Goal: Information Seeking & Learning: Find specific fact

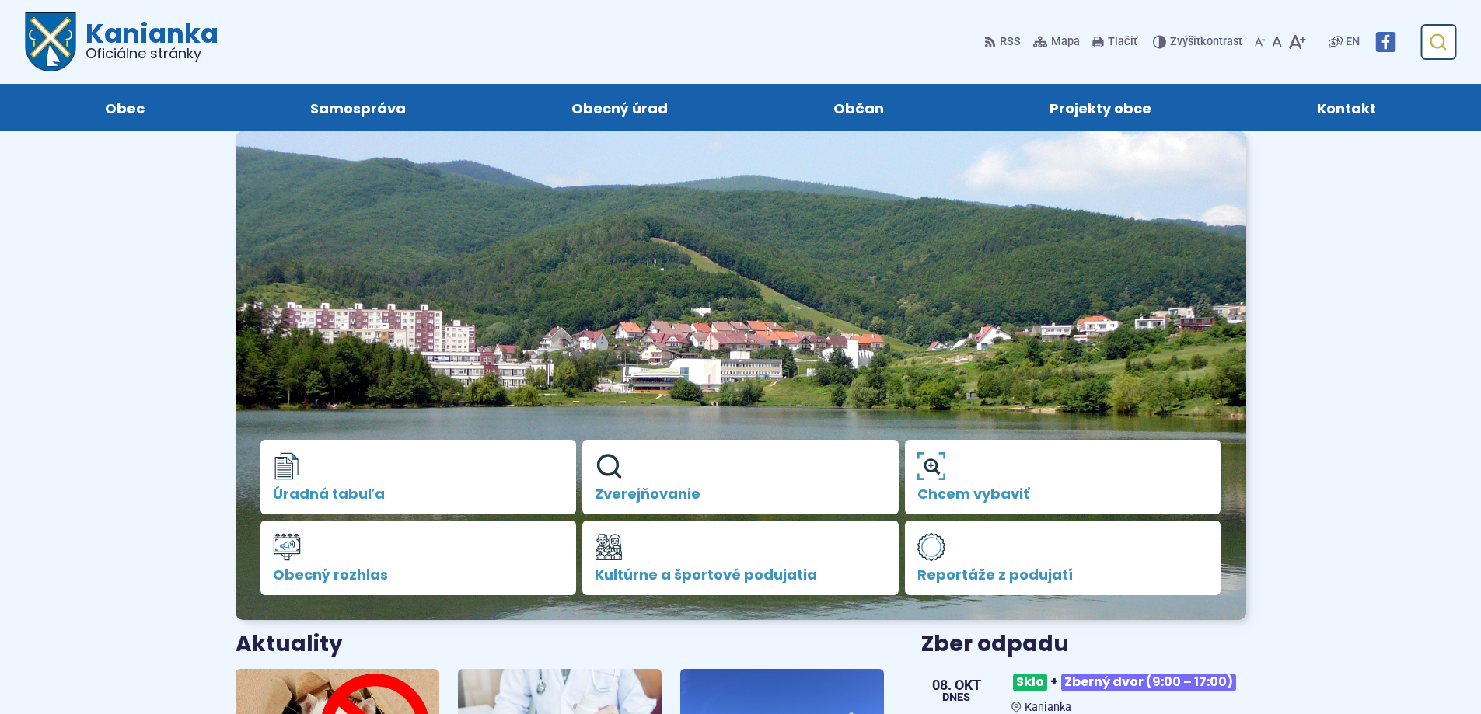
click at [1447, 52] on button "Odoslať vyhľadávací formulár" at bounding box center [1437, 42] width 28 height 28
click at [1385, 48] on input "Hľadať:" at bounding box center [1364, 42] width 183 height 36
type input "**********"
click at [1423, 28] on button "Odoslať vyhľadávací formulár" at bounding box center [1437, 42] width 28 height 28
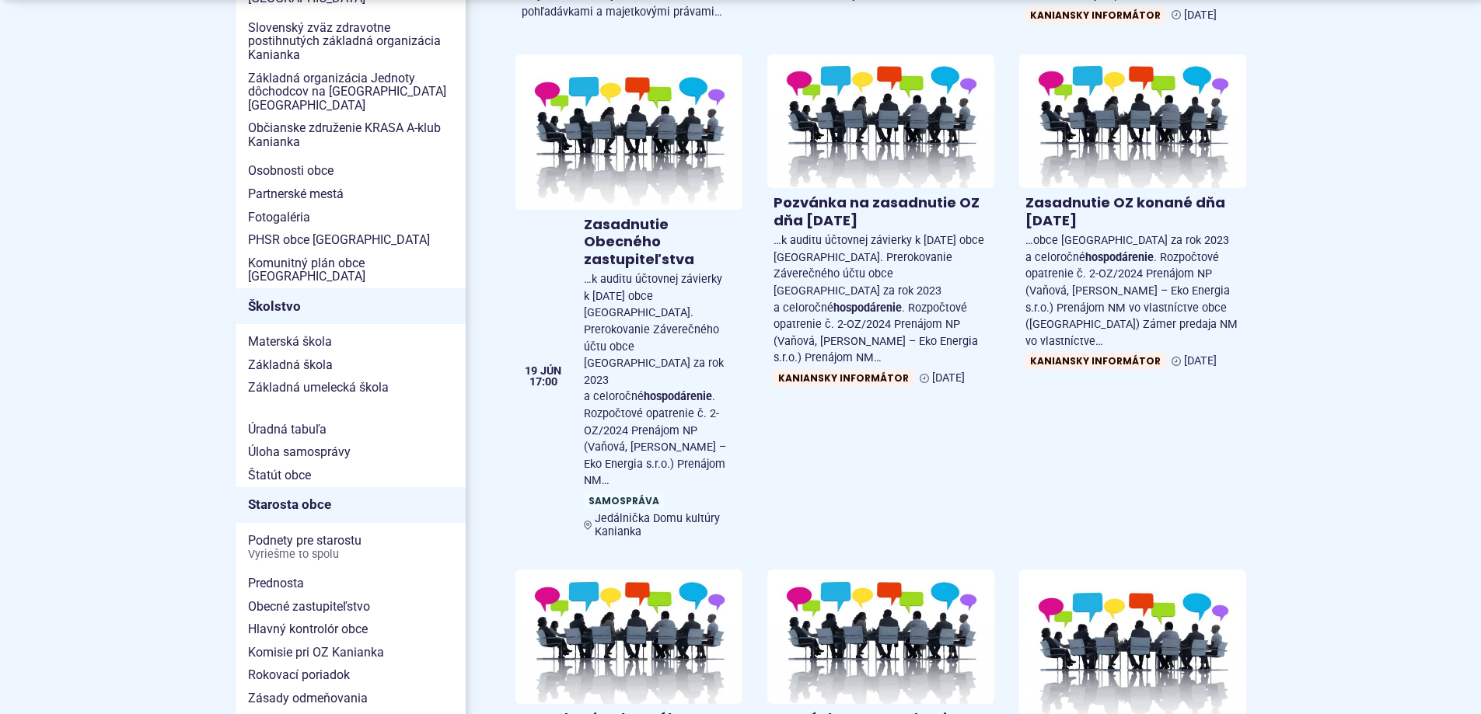
scroll to position [466, 0]
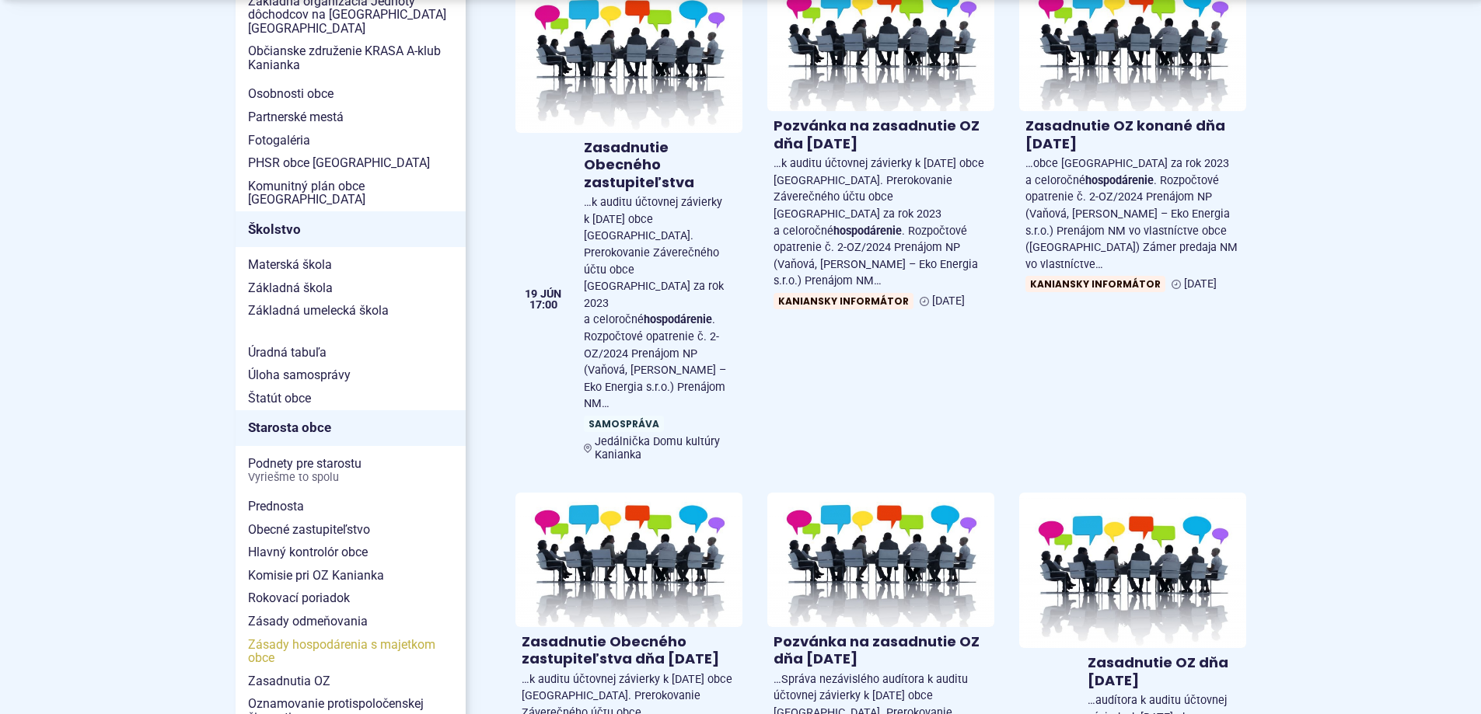
click at [354, 634] on span "Zásady hospodárenia s majetkom obce" at bounding box center [350, 652] width 205 height 37
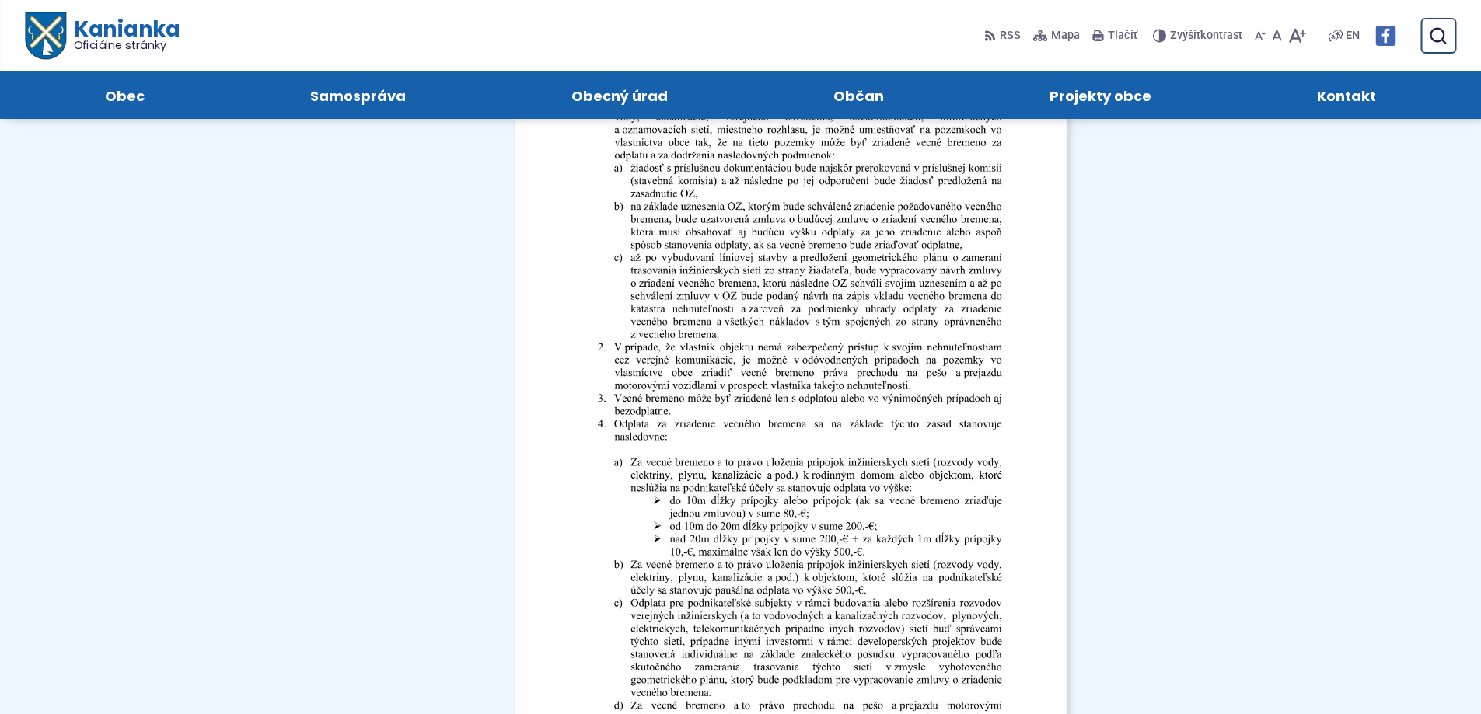
scroll to position [19512, 0]
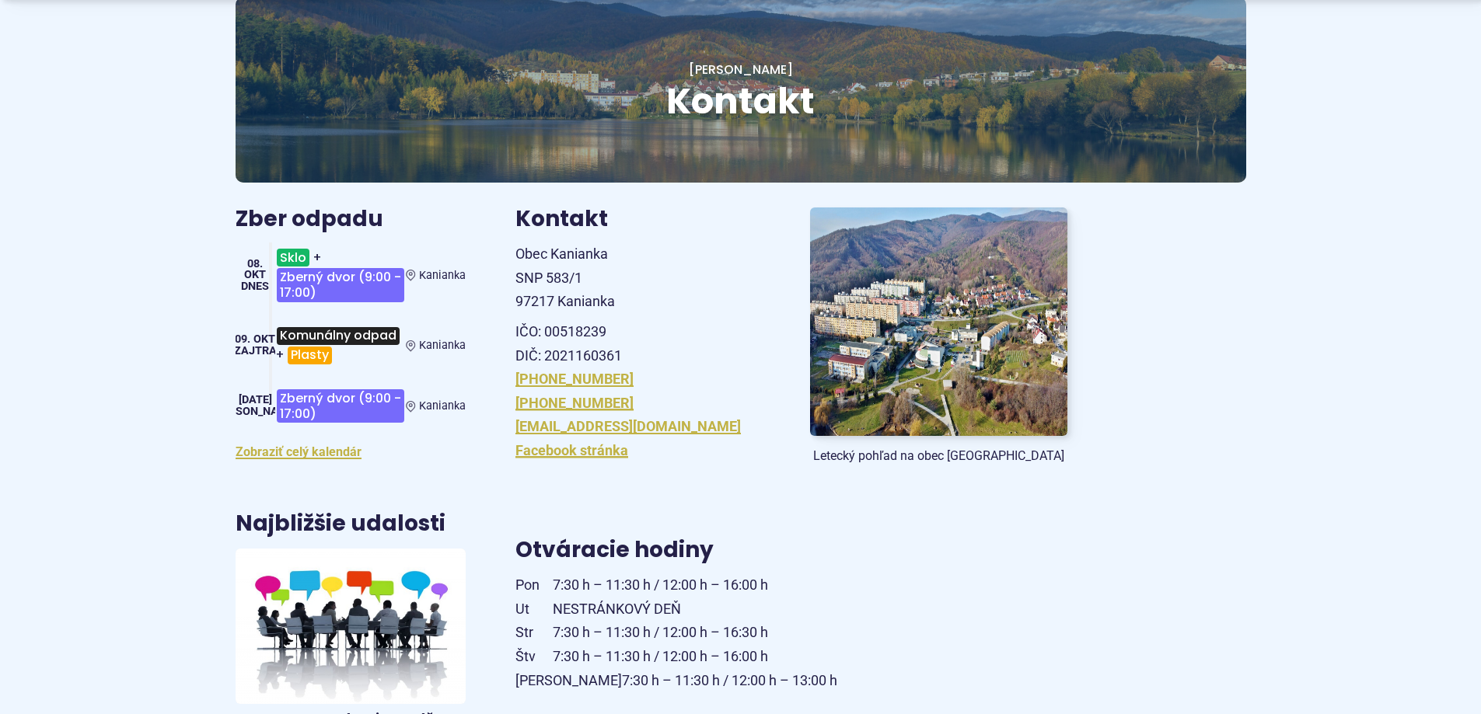
scroll to position [311, 0]
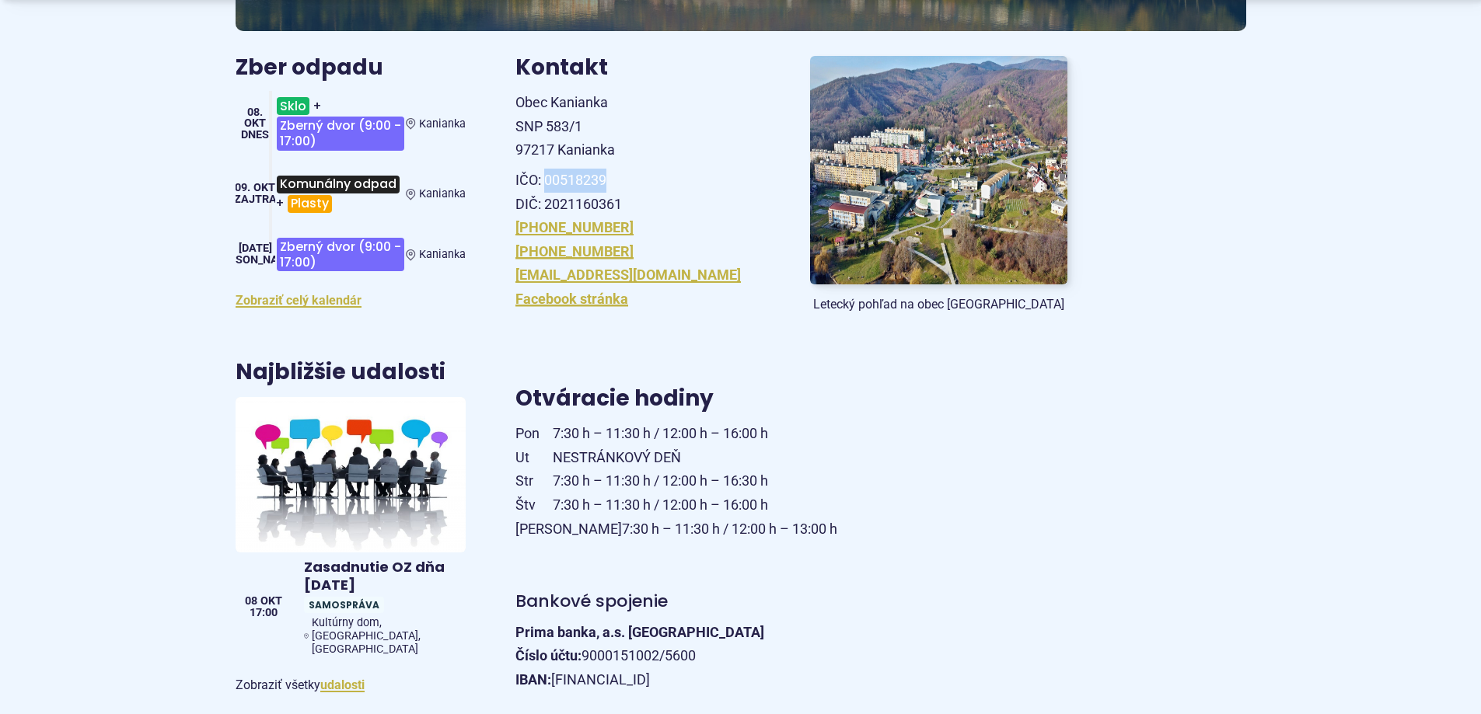
drag, startPoint x: 610, startPoint y: 175, endPoint x: 547, endPoint y: 171, distance: 63.1
click at [547, 171] on p "IČO: 00518239 DIČ: 2021160361" at bounding box center [643, 192] width 257 height 47
copy p "00518239"
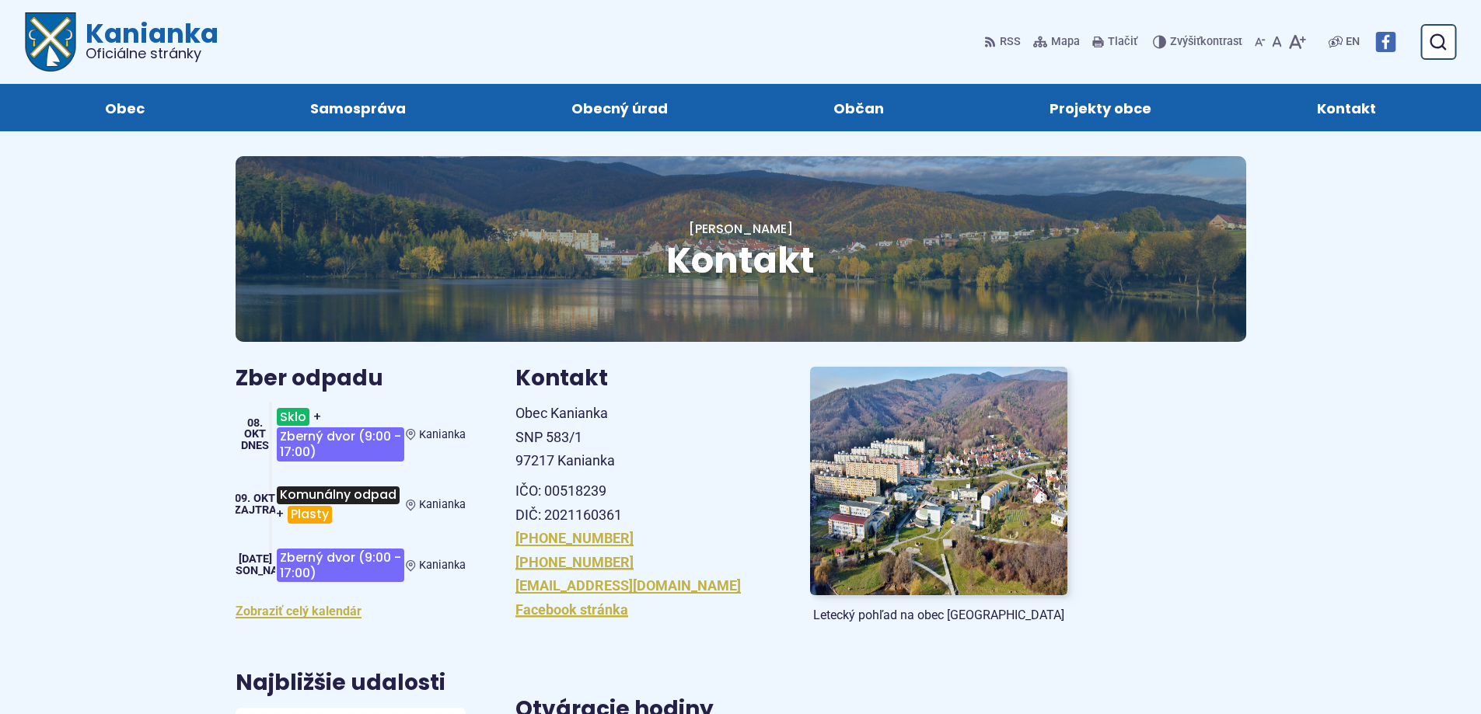
scroll to position [311, 0]
